Goal: Task Accomplishment & Management: Use online tool/utility

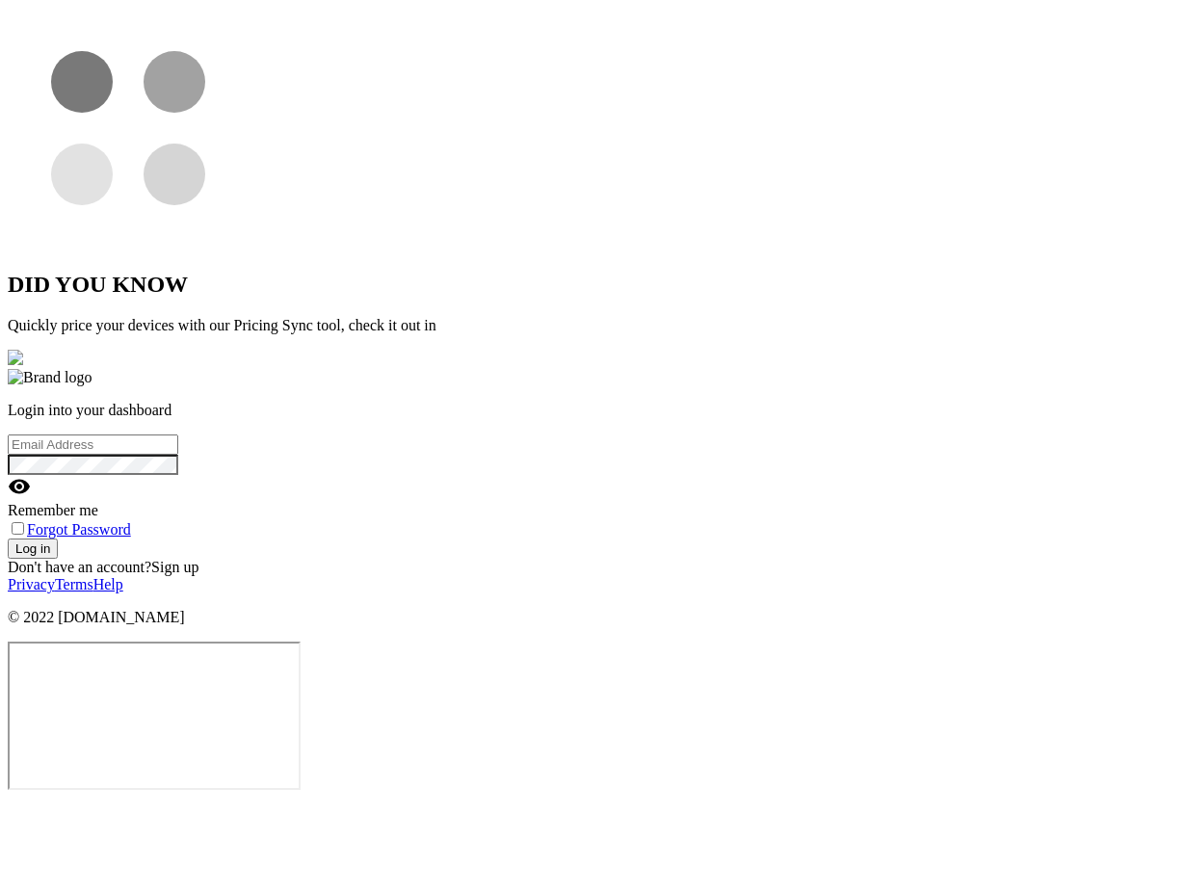
type input "[EMAIL_ADDRESS][DOMAIN_NAME]"
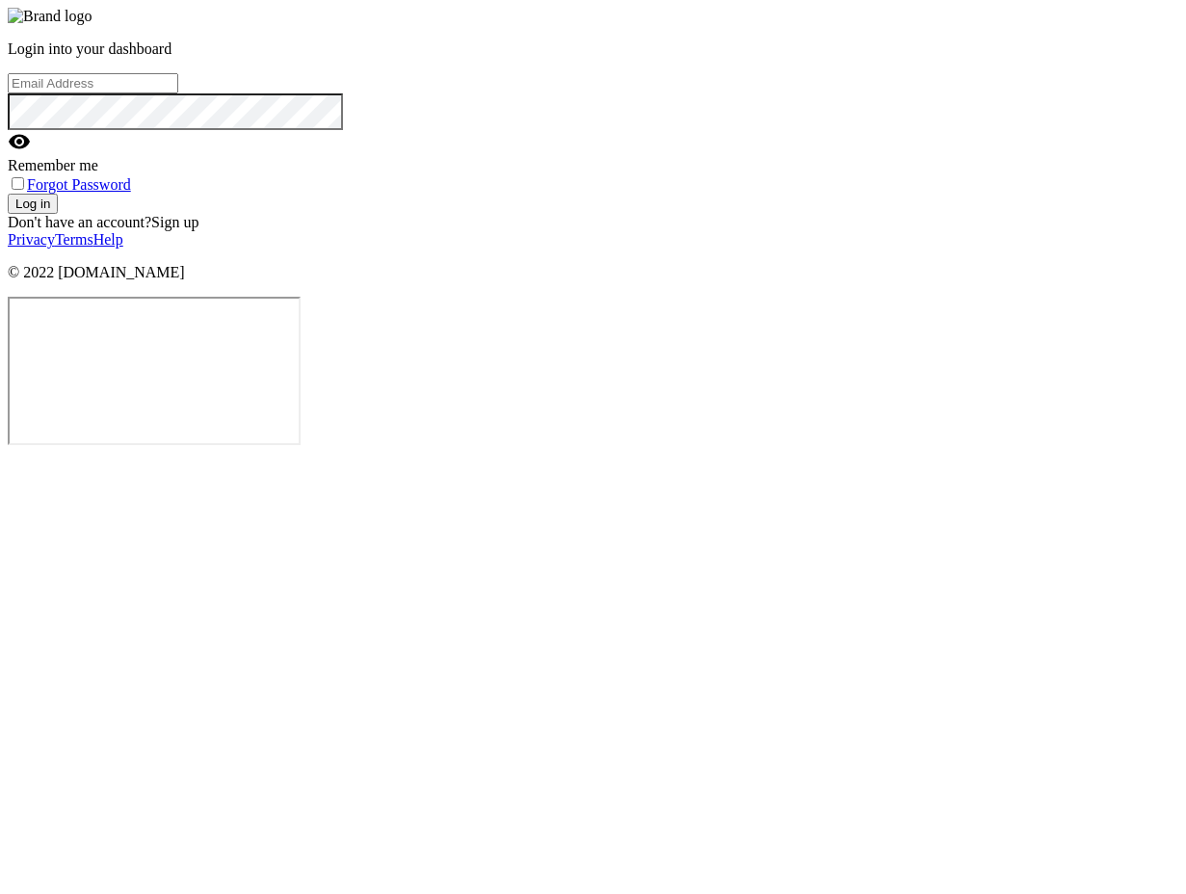
type input "[EMAIL_ADDRESS][DOMAIN_NAME]"
click at [58, 214] on button "Log in" at bounding box center [33, 204] width 50 height 20
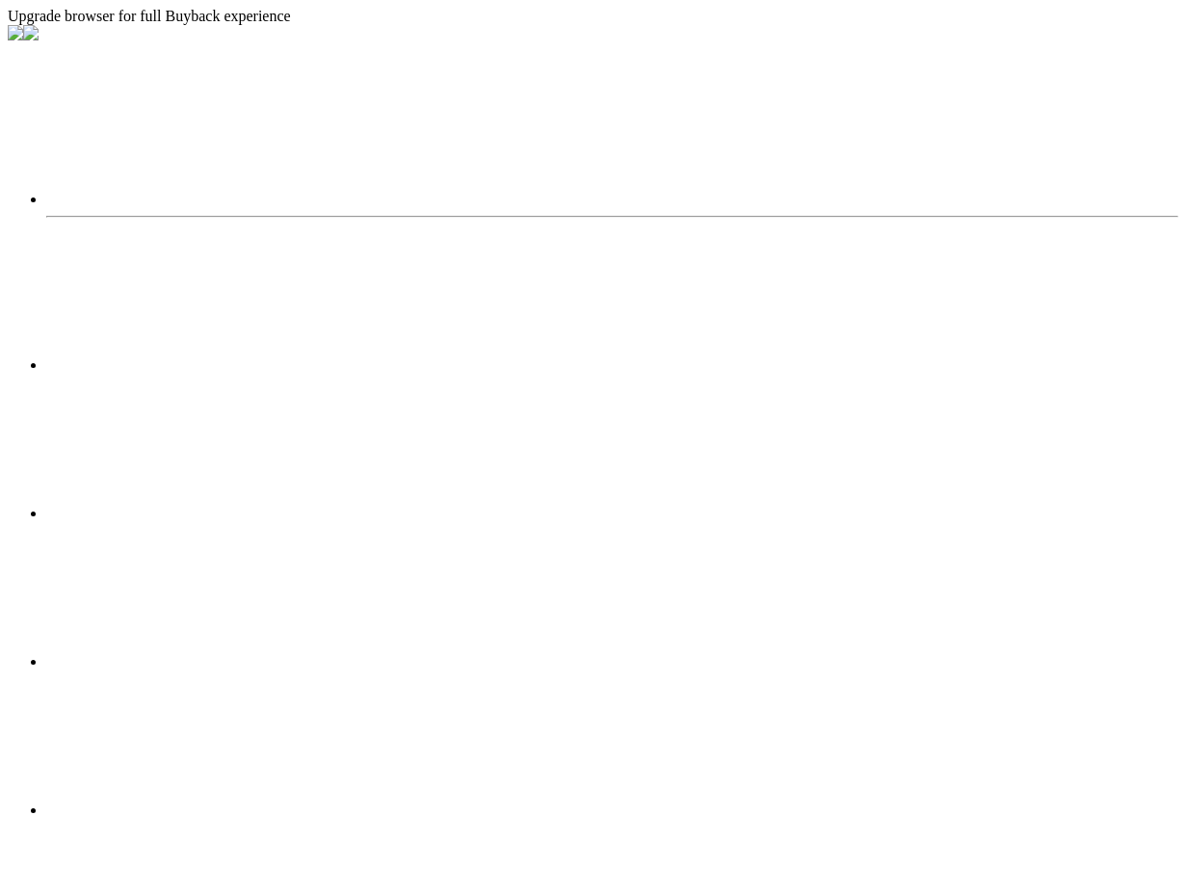
select select "2025"
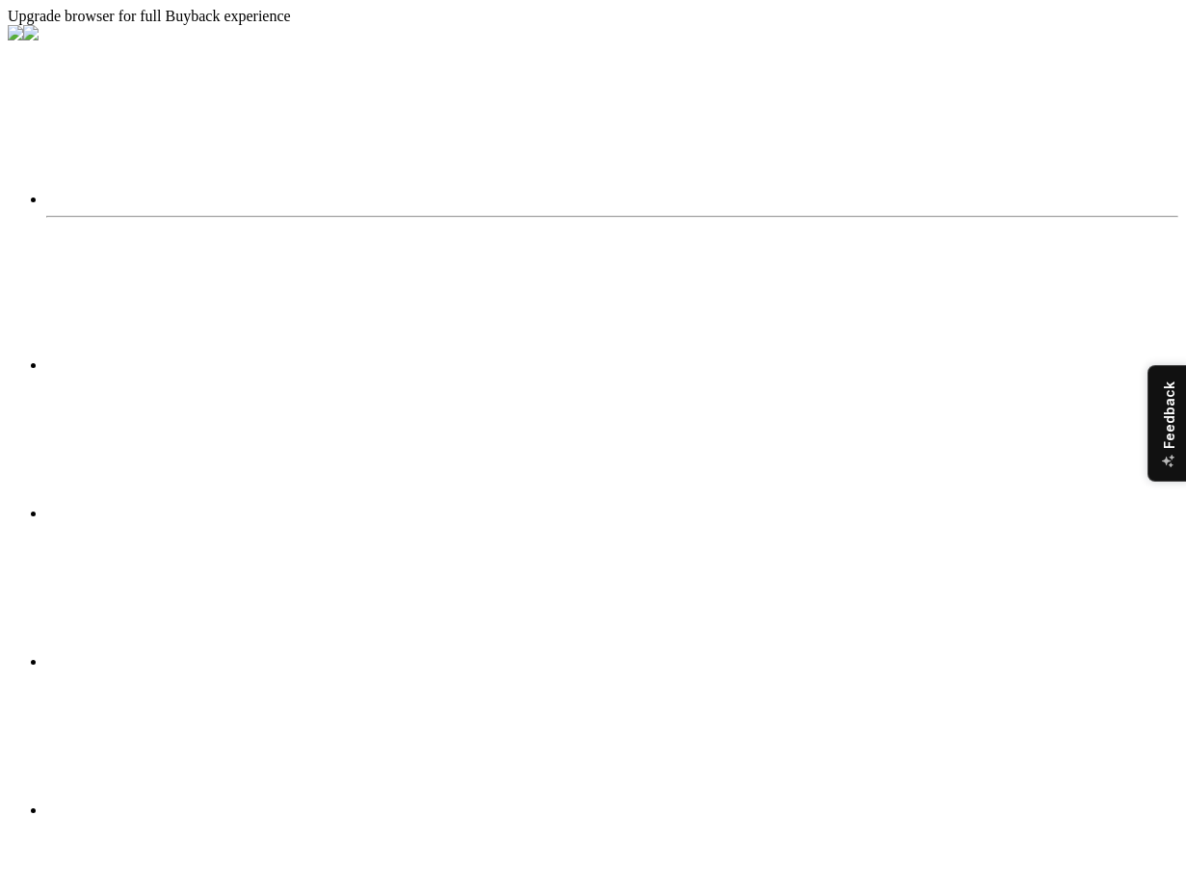
radio input "true"
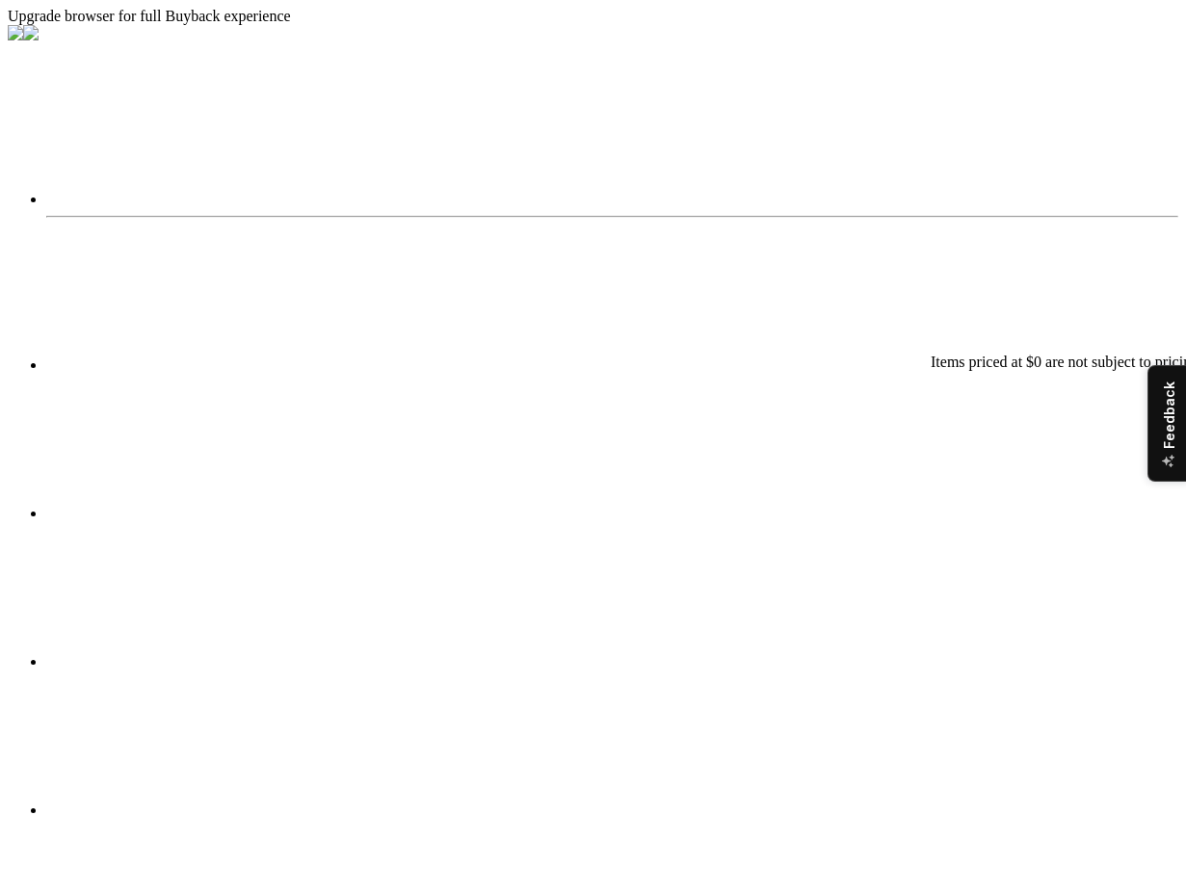
type input "20.00"
